Goal: Task Accomplishment & Management: Manage account settings

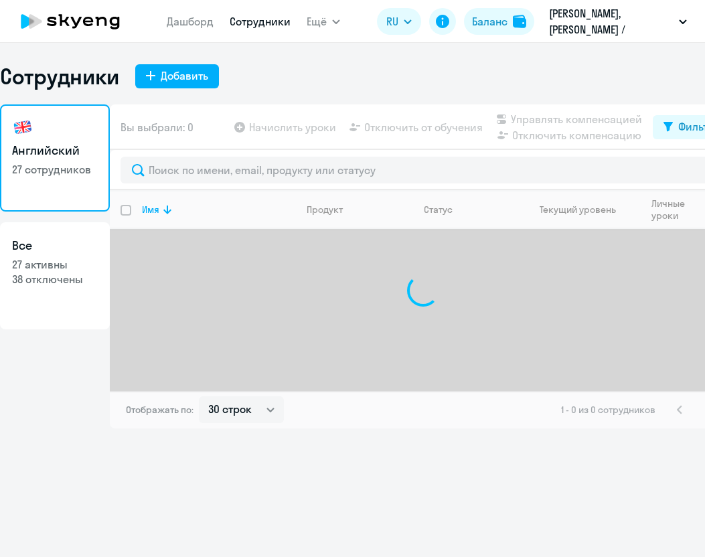
select select "30"
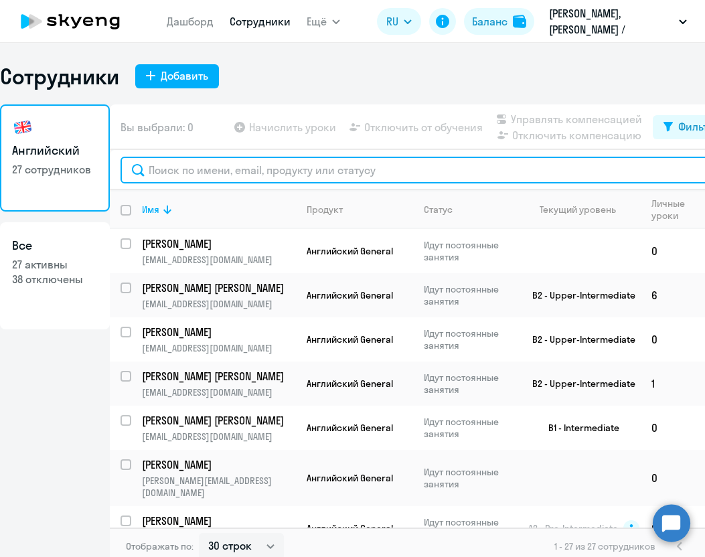
click at [278, 172] on input "text" at bounding box center [423, 170] width 605 height 27
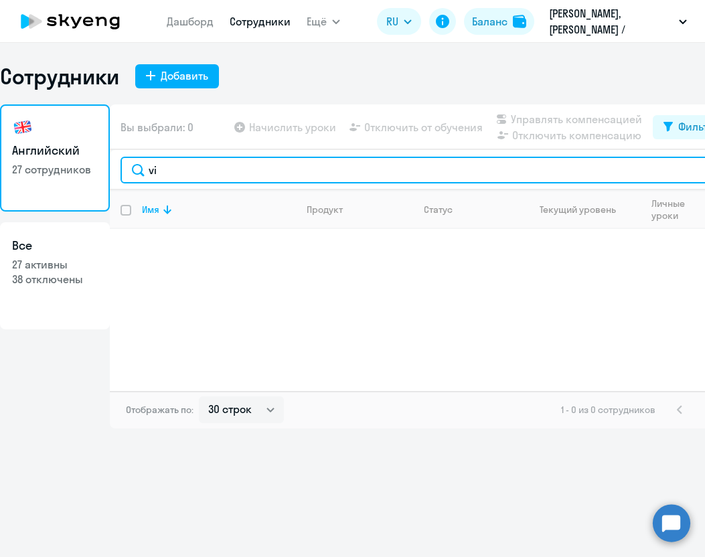
type input "v"
type input "n"
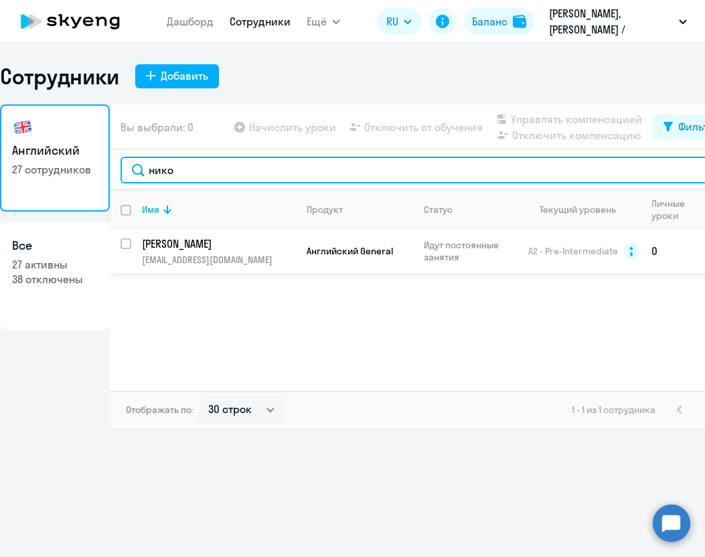
type input "нико"
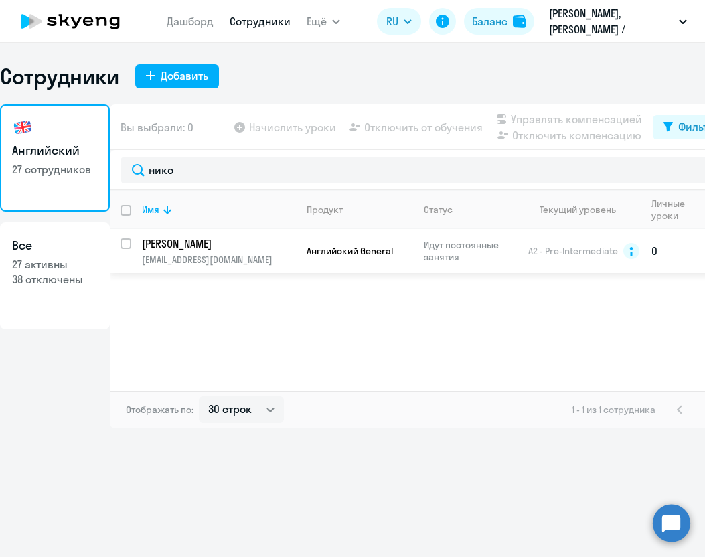
click at [272, 254] on p "[EMAIL_ADDRESS][DOMAIN_NAME]" at bounding box center [218, 260] width 153 height 12
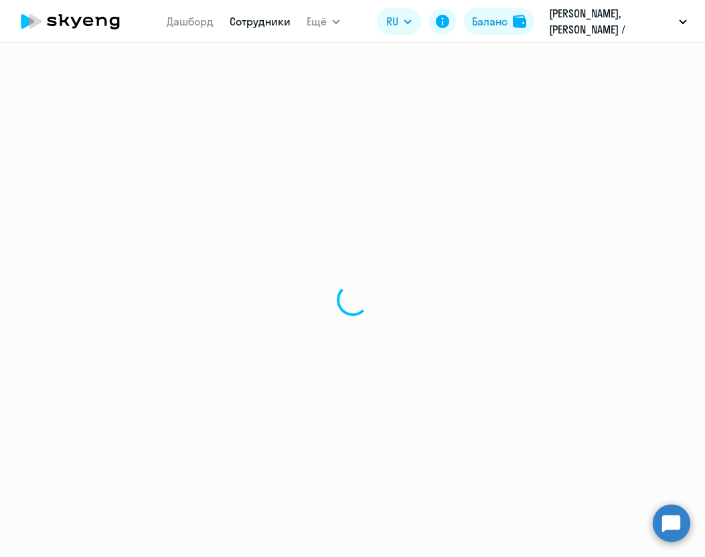
select select "english"
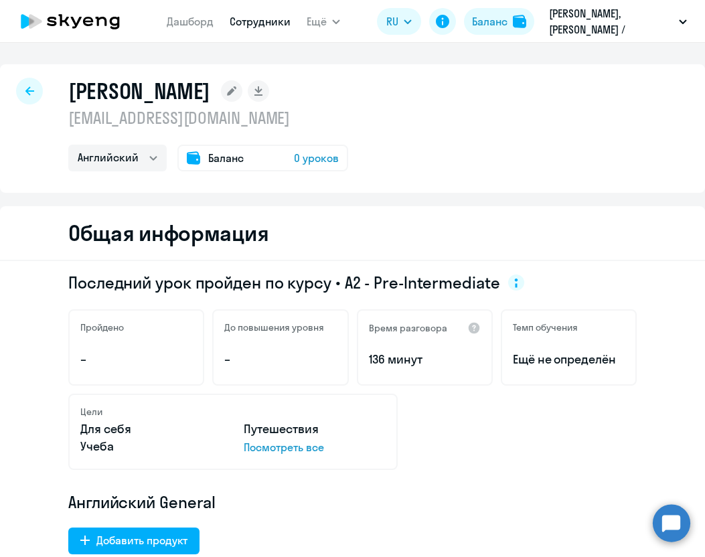
scroll to position [1, 0]
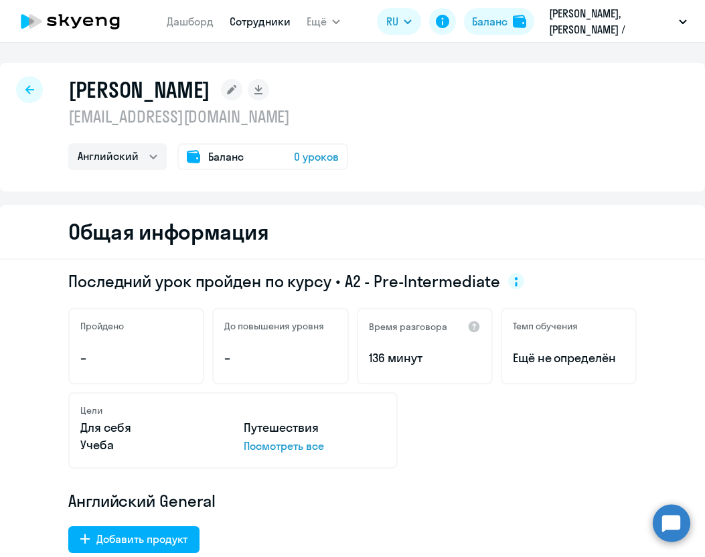
click at [311, 162] on span "0 уроков" at bounding box center [316, 157] width 45 height 16
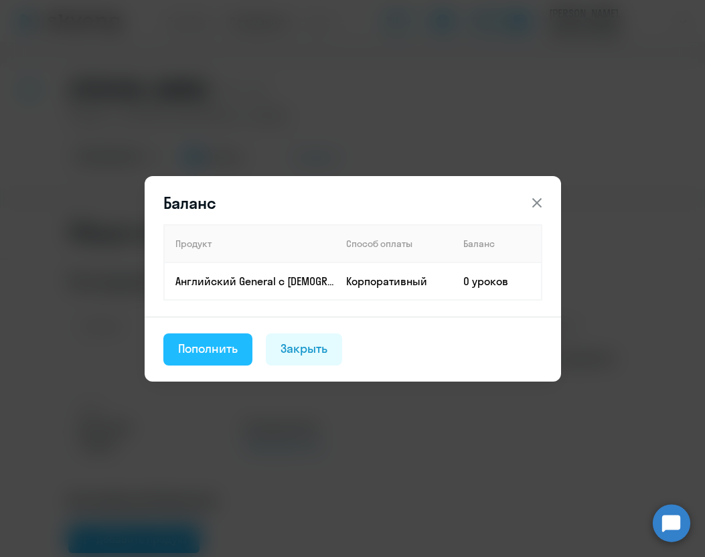
click at [209, 349] on div "Пополнить" at bounding box center [208, 348] width 60 height 17
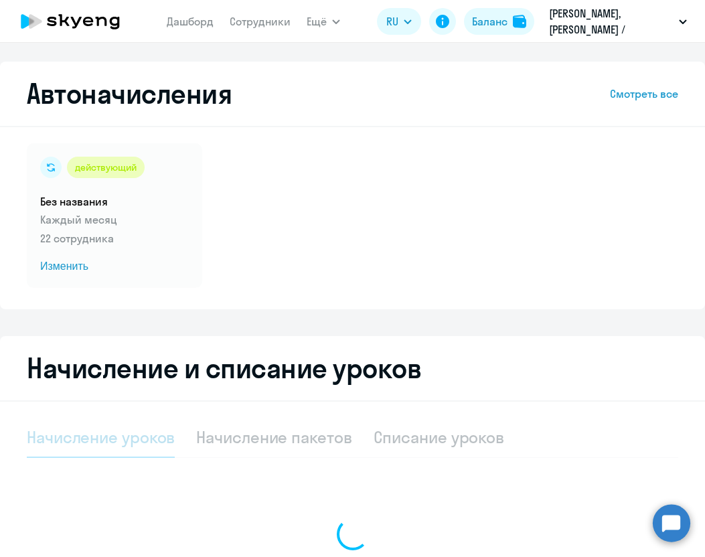
select select "10"
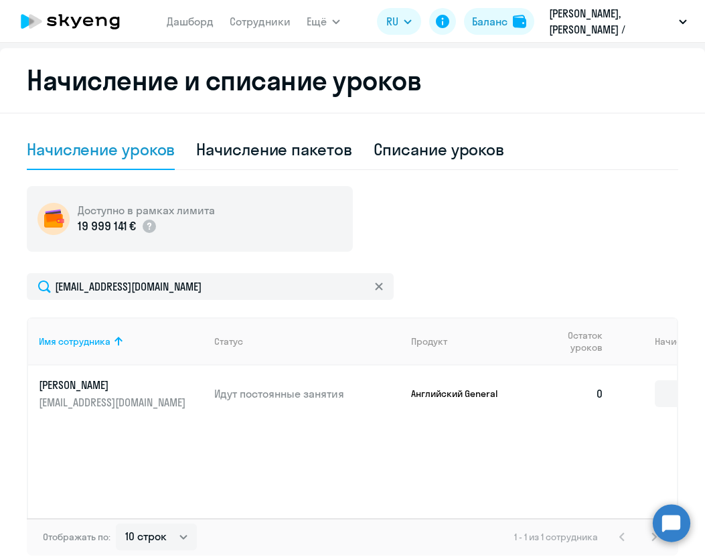
scroll to position [291, 0]
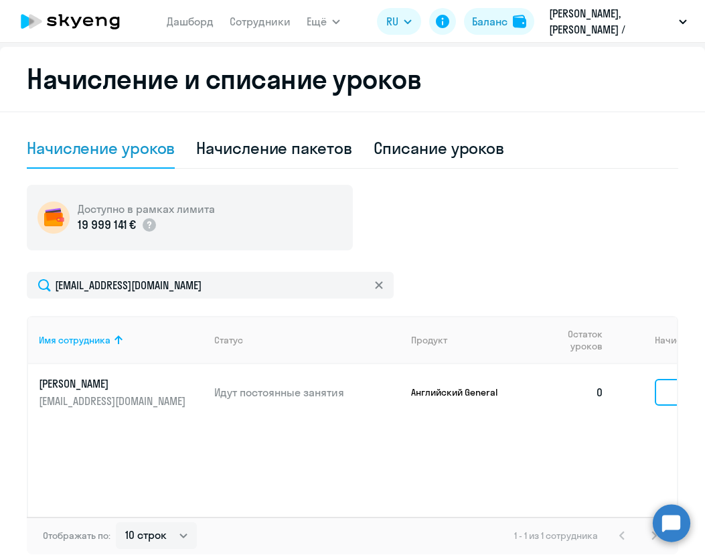
click at [662, 398] on input at bounding box center [695, 392] width 80 height 27
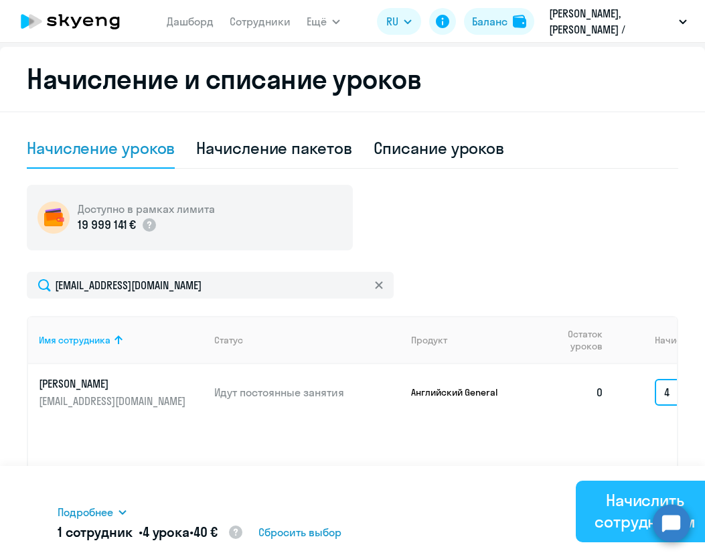
type input "4"
click at [629, 513] on div "Начислить сотрудникам" at bounding box center [644, 510] width 101 height 43
